Goal: Find specific page/section: Find specific page/section

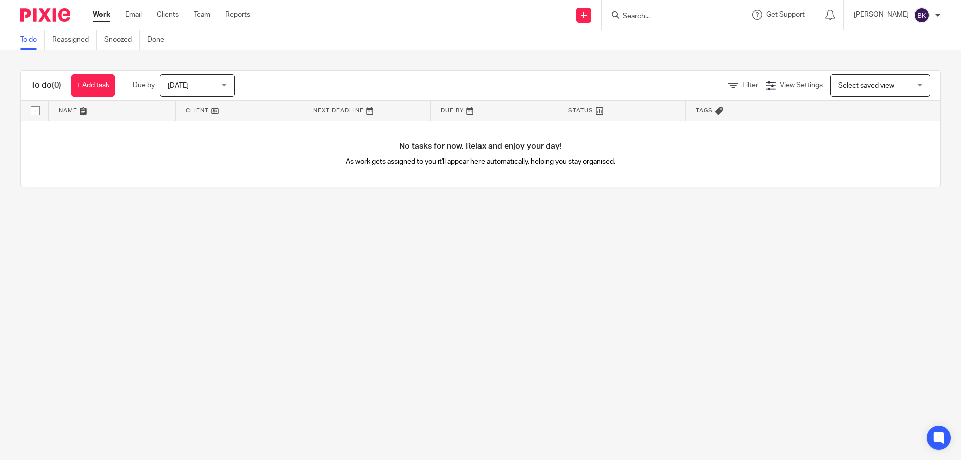
click at [678, 13] on input "Search" at bounding box center [667, 16] width 90 height 9
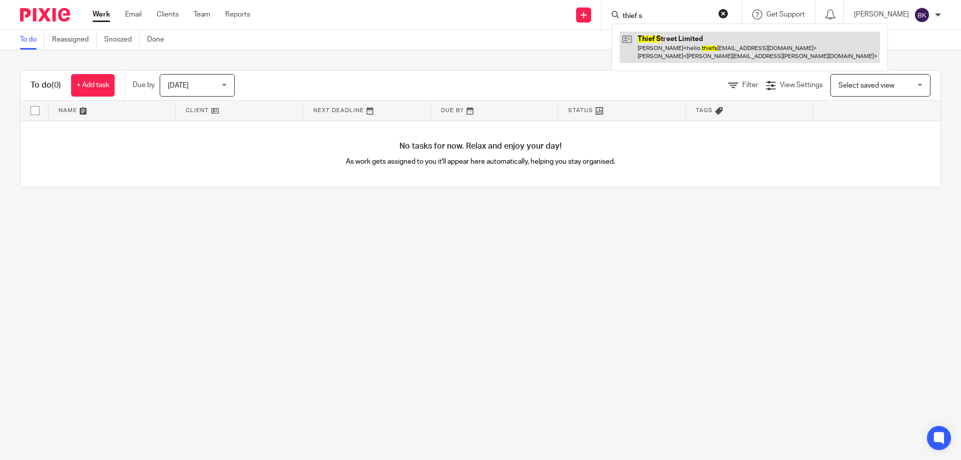
type input "thief s"
click at [678, 54] on link at bounding box center [750, 47] width 260 height 31
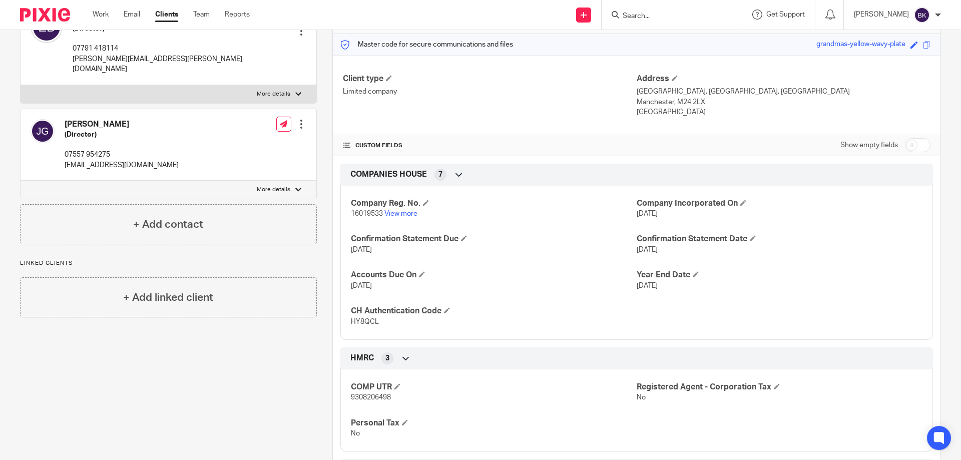
scroll to position [100, 0]
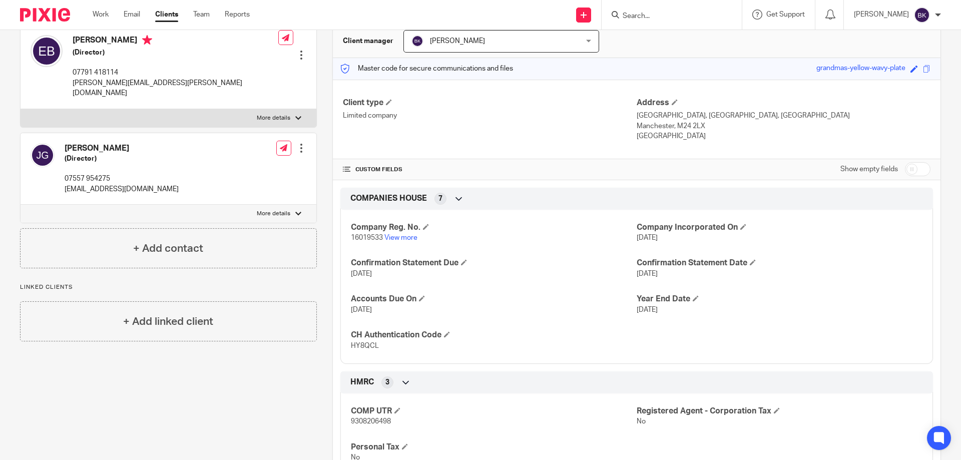
click at [667, 18] on input "Search" at bounding box center [667, 16] width 90 height 9
type input "signage"
click at [731, 39] on link at bounding box center [709, 43] width 179 height 23
